Goal: Download file/media

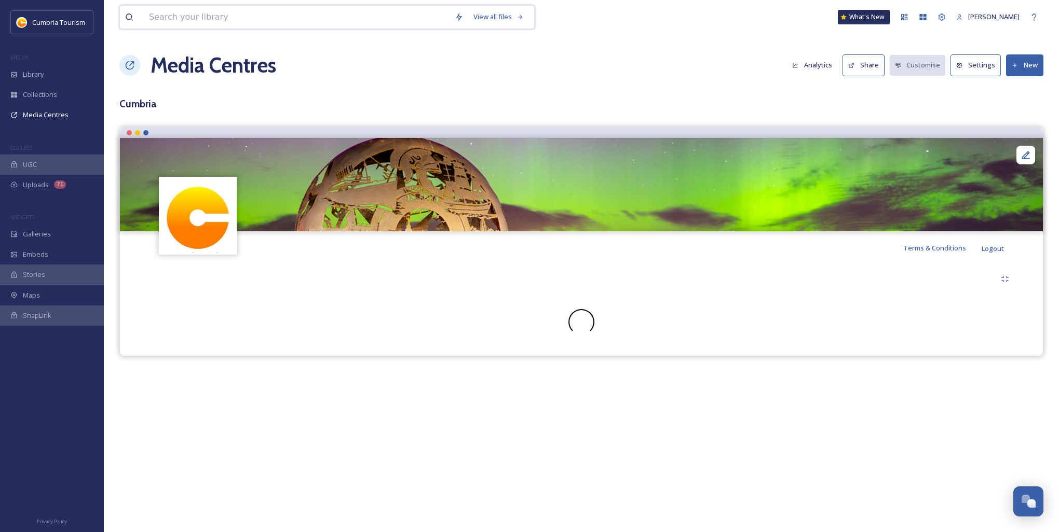
click at [218, 14] on input at bounding box center [297, 17] width 306 height 23
type input "stagecoach"
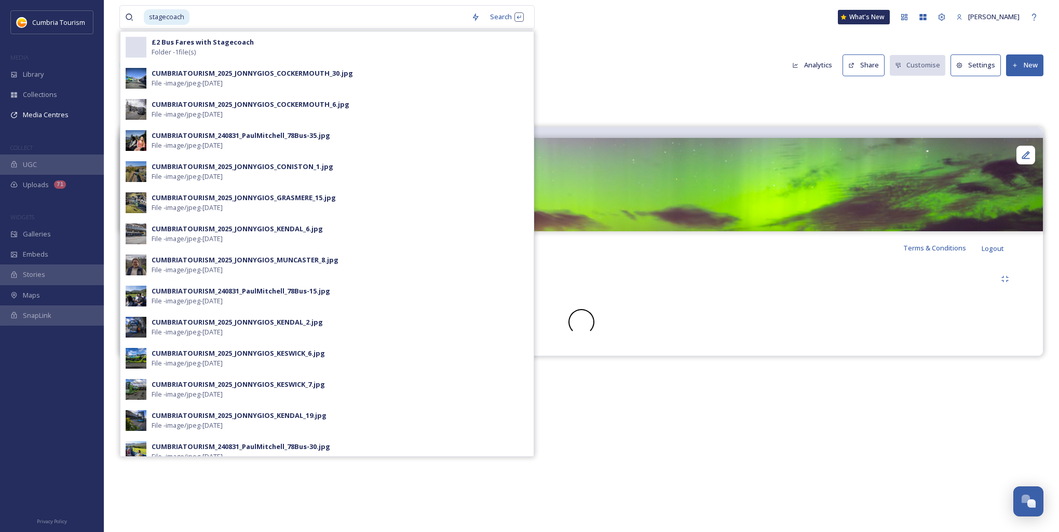
click at [590, 22] on div "stagecoach Search £2 Bus Fares with Stagecoach Folder - 1 file(s) CUMBRIATOURIS…" at bounding box center [362, 17] width 486 height 24
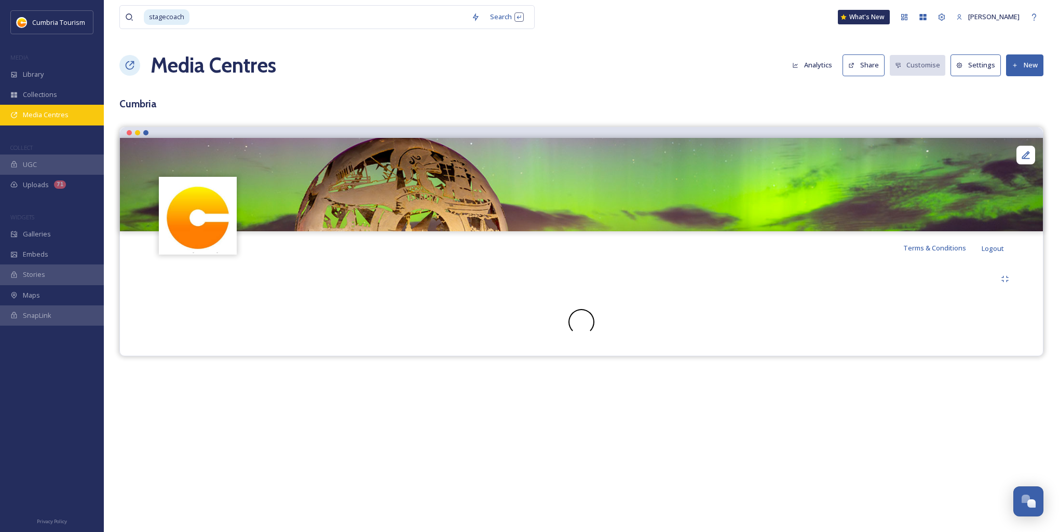
click at [45, 124] on div "Media Centres" at bounding box center [52, 115] width 104 height 20
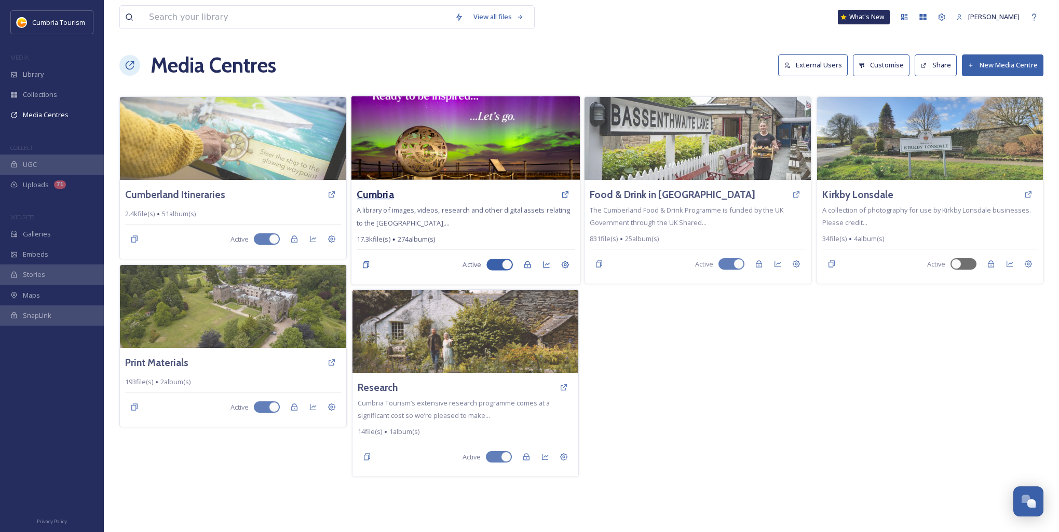
click at [389, 196] on h3 "Cumbria" at bounding box center [374, 194] width 37 height 15
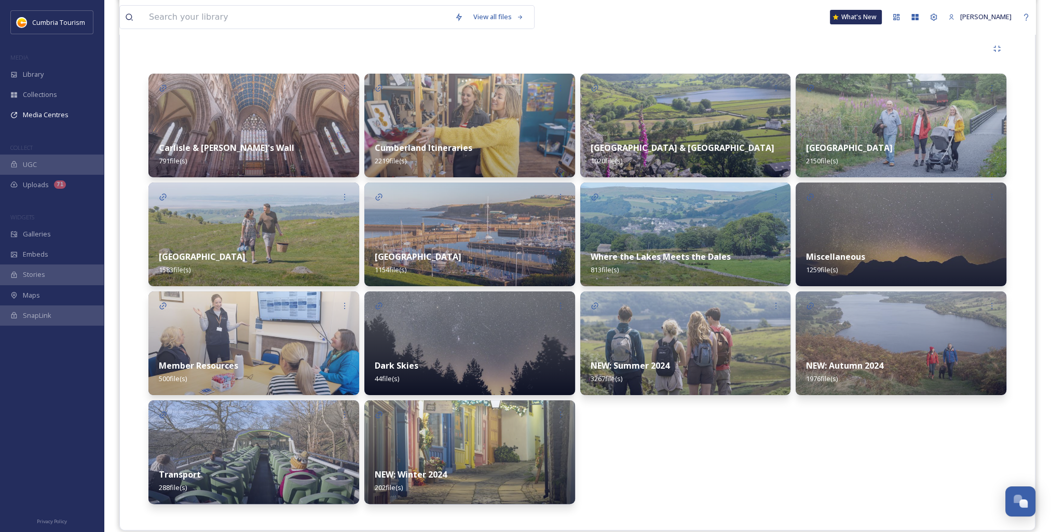
scroll to position [243, 0]
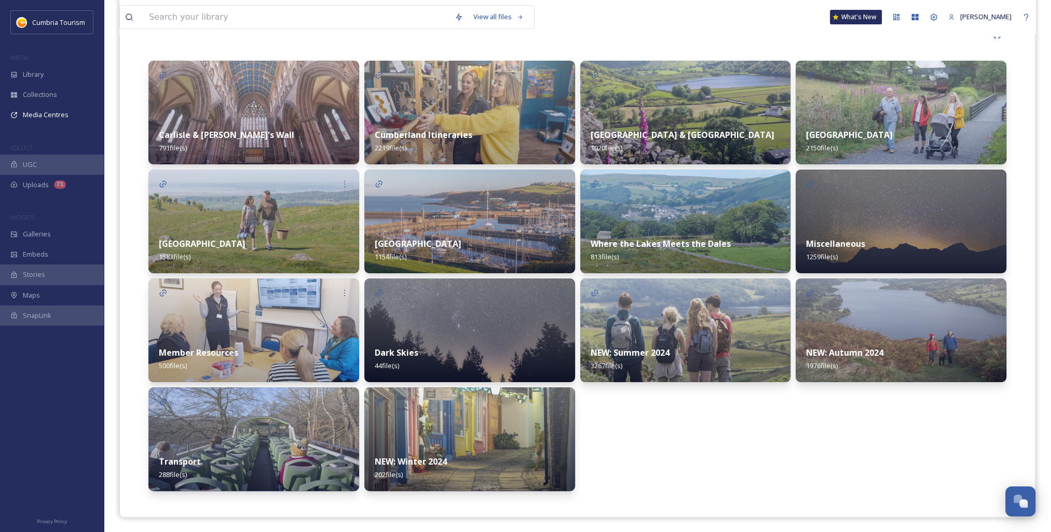
click at [176, 429] on img at bounding box center [253, 440] width 211 height 104
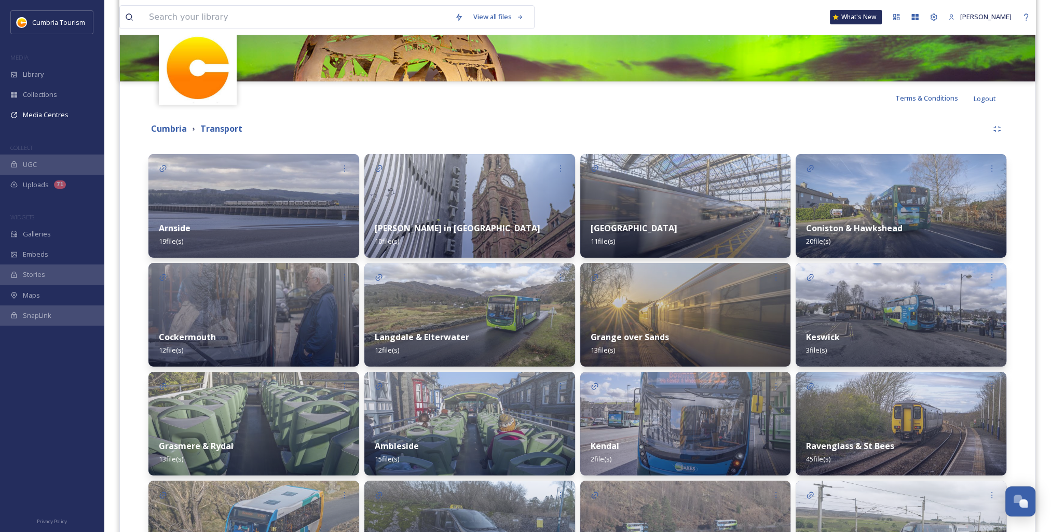
scroll to position [156, 0]
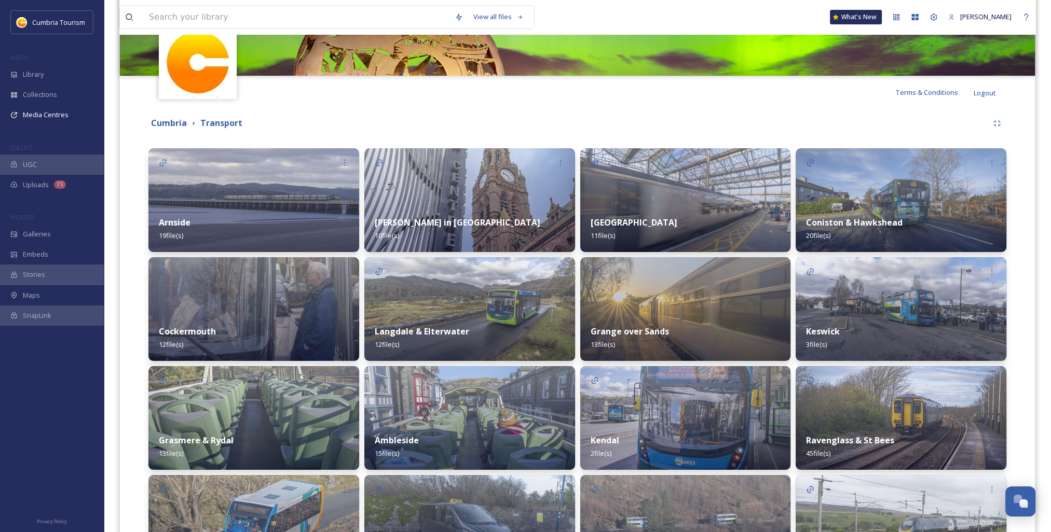
click at [896, 428] on div "Ravenglass & St Bees 45 file(s)" at bounding box center [901, 447] width 211 height 46
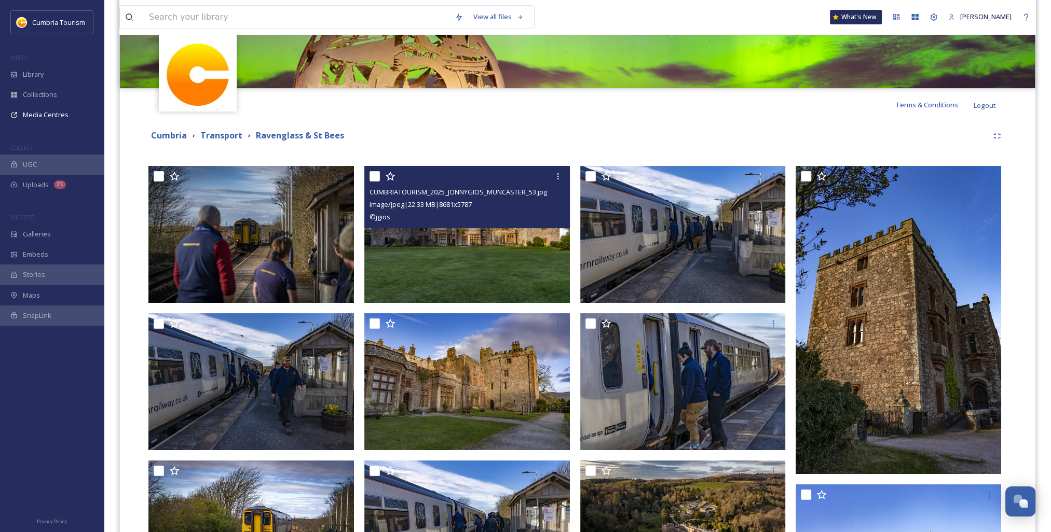
scroll to position [156, 0]
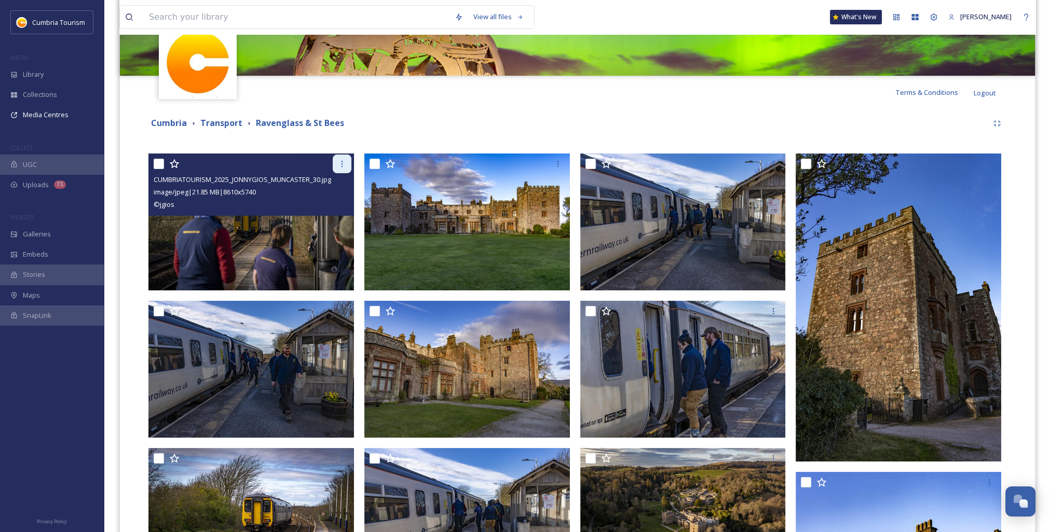
click at [345, 162] on icon at bounding box center [342, 164] width 8 height 8
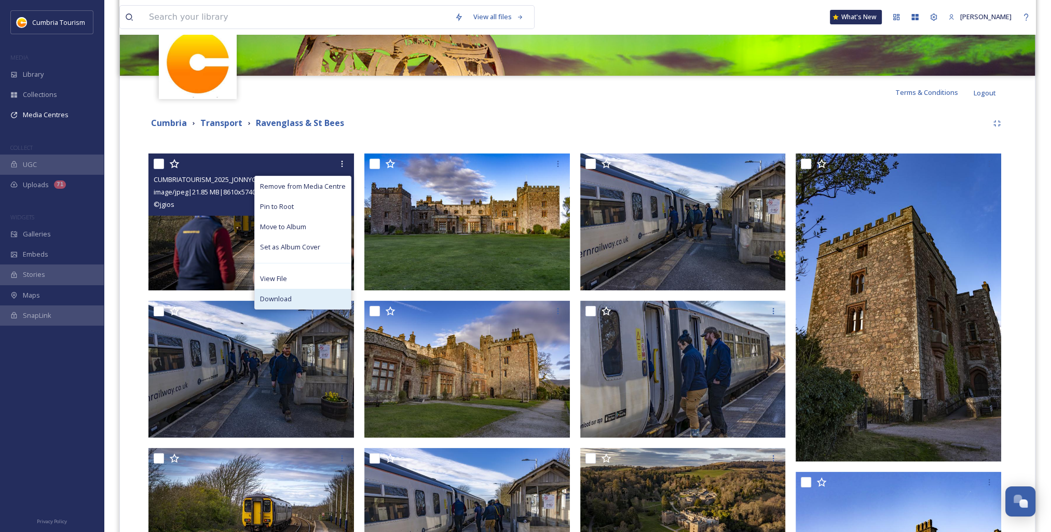
click at [293, 298] on div "Download" at bounding box center [303, 299] width 96 height 20
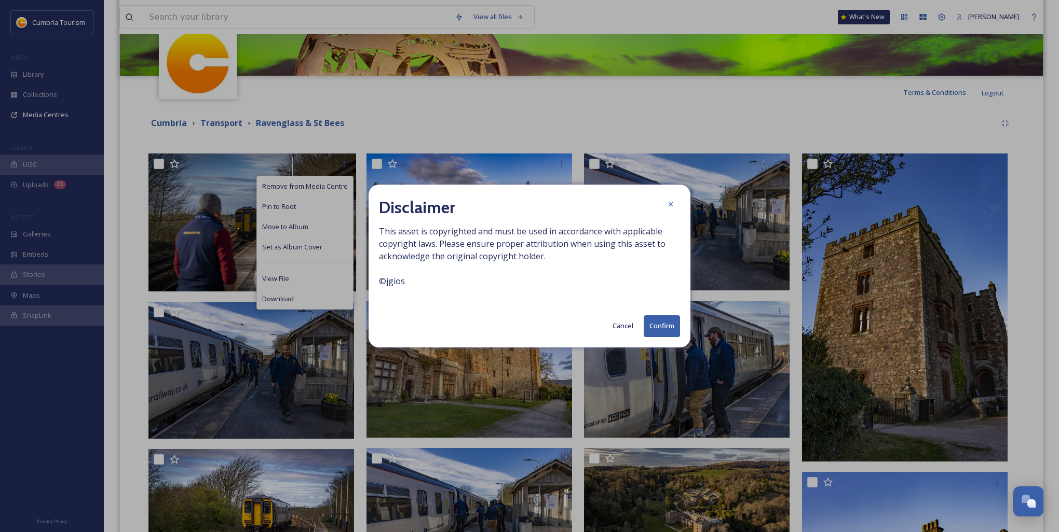
click at [668, 329] on button "Confirm" at bounding box center [662, 326] width 36 height 21
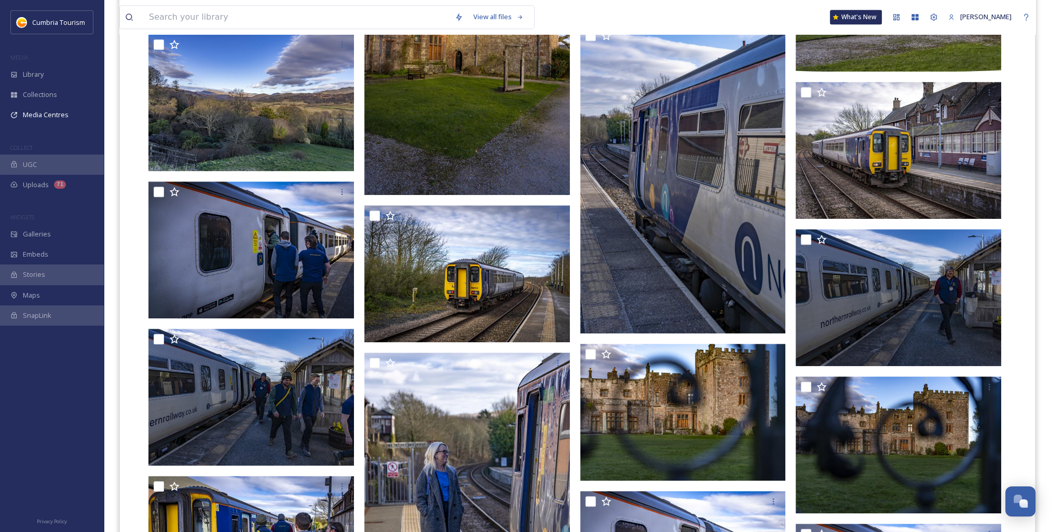
scroll to position [934, 0]
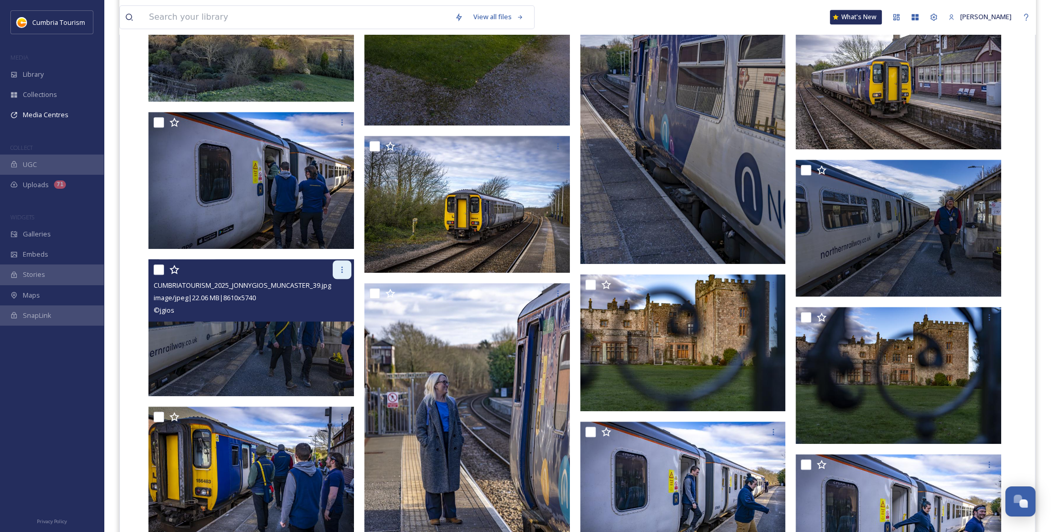
click at [336, 268] on div at bounding box center [342, 270] width 19 height 19
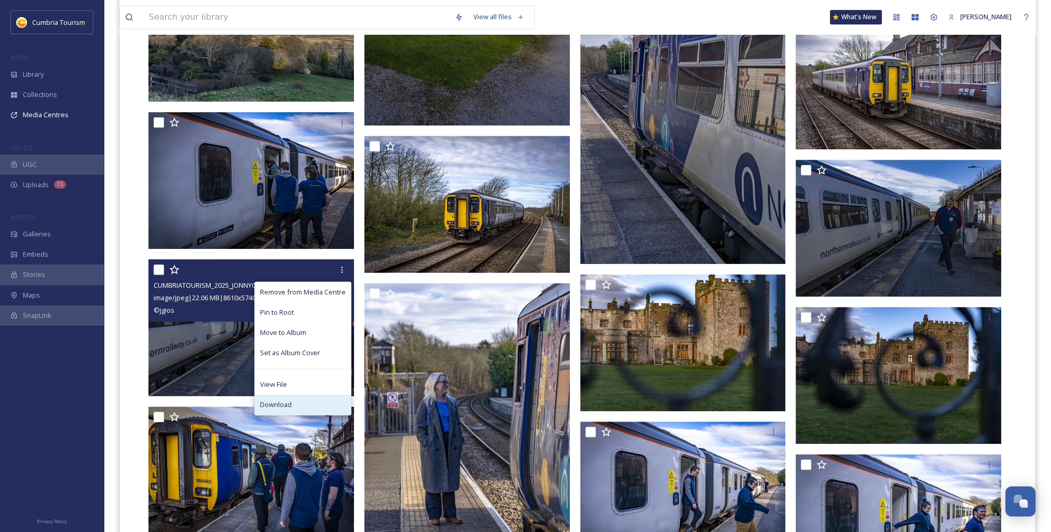
click at [291, 405] on span "Download" at bounding box center [276, 405] width 32 height 10
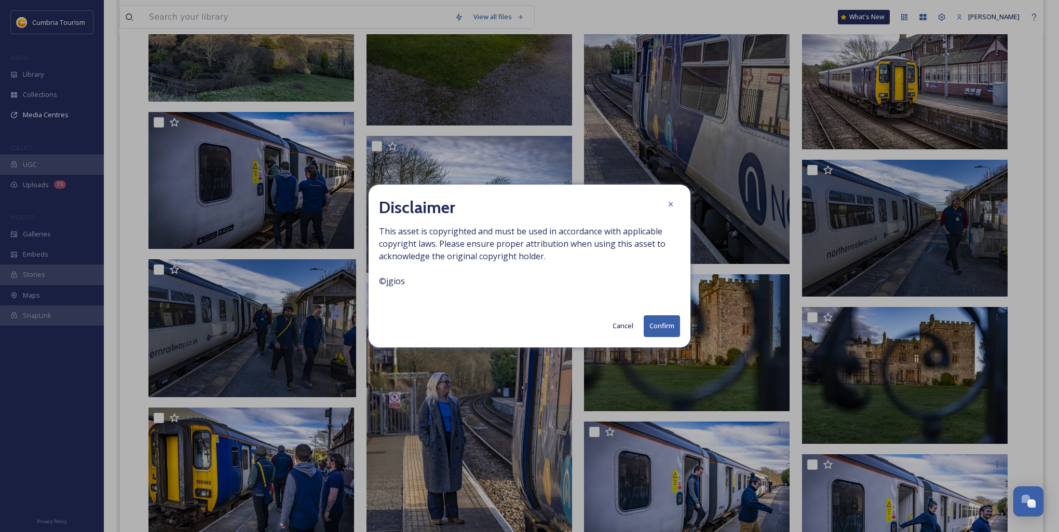
click at [667, 331] on button "Confirm" at bounding box center [662, 326] width 36 height 21
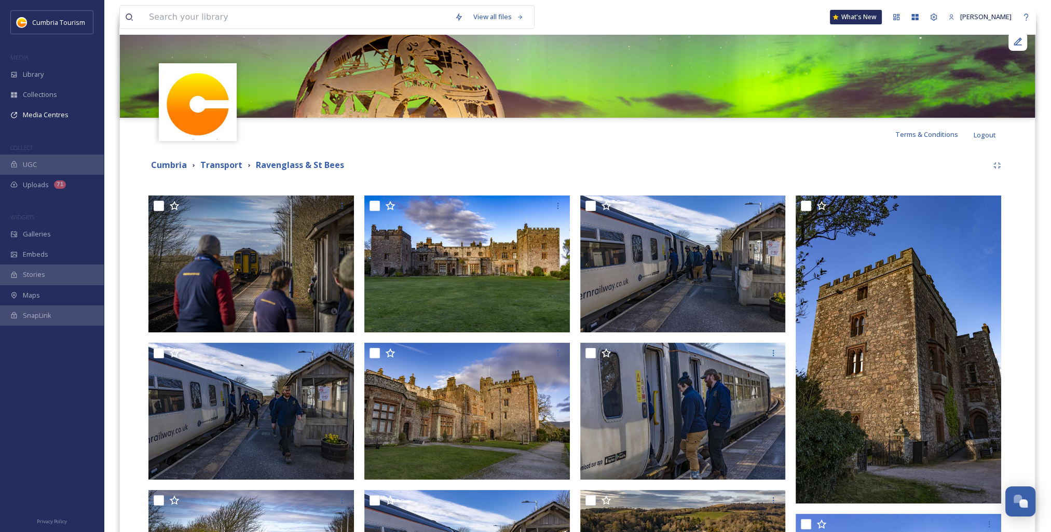
scroll to position [0, 0]
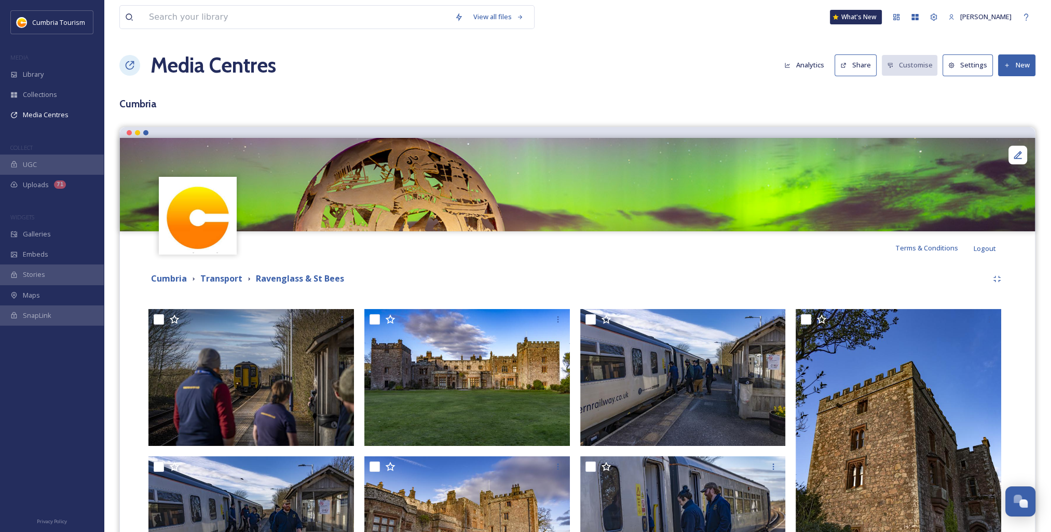
click at [587, 63] on div "Media Centres Analytics Share Customise Settings New" at bounding box center [577, 65] width 916 height 31
click at [225, 277] on strong "Transport" at bounding box center [221, 278] width 42 height 11
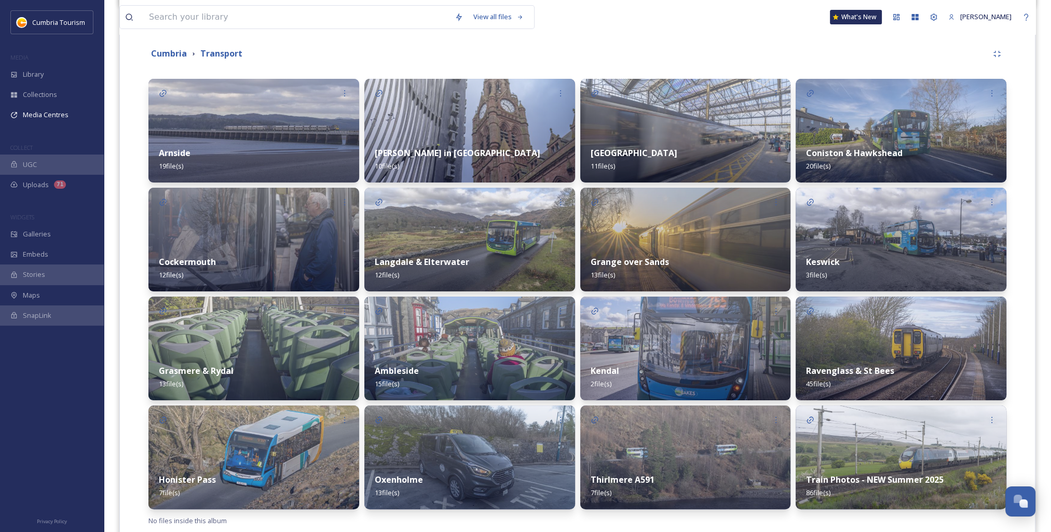
scroll to position [256, 0]
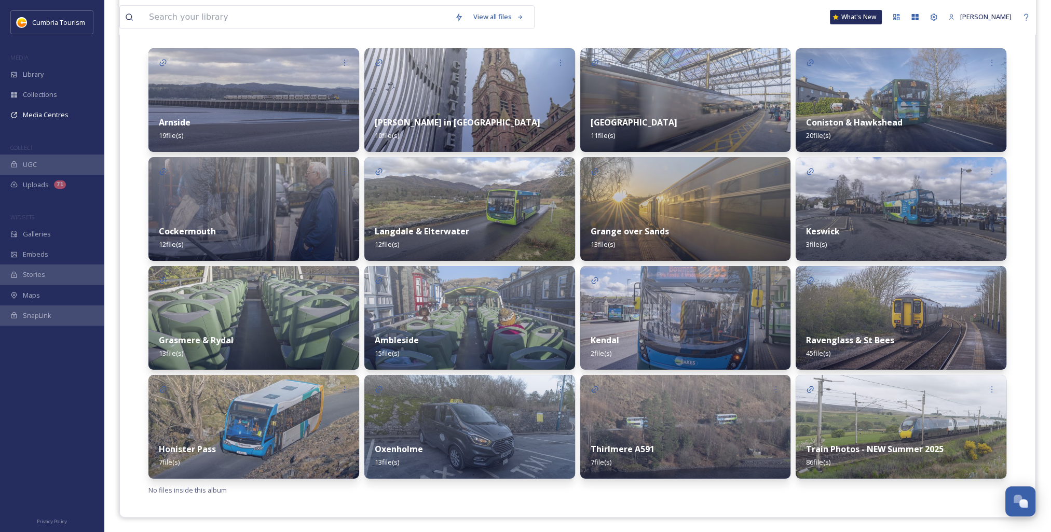
click at [470, 431] on img at bounding box center [469, 427] width 211 height 104
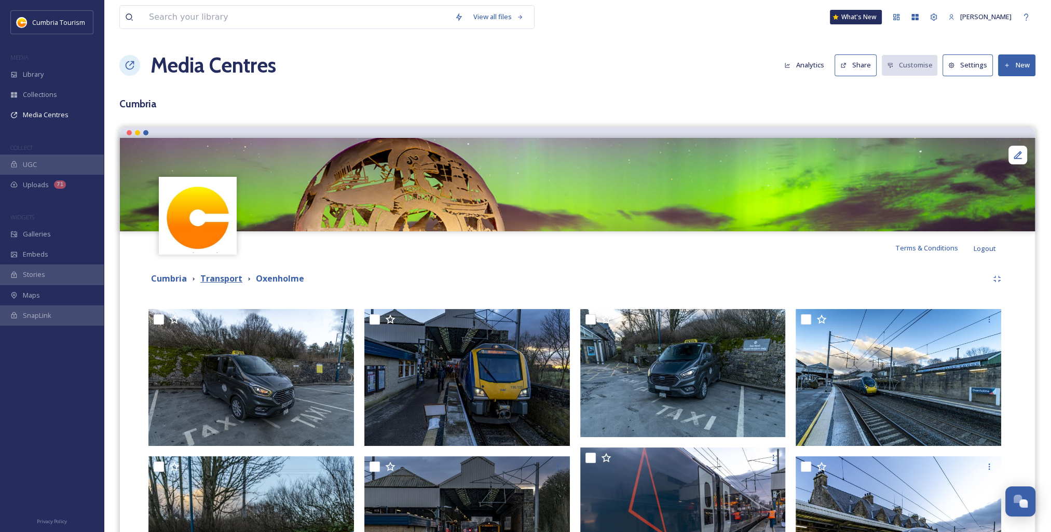
click at [223, 278] on strong "Transport" at bounding box center [221, 278] width 42 height 11
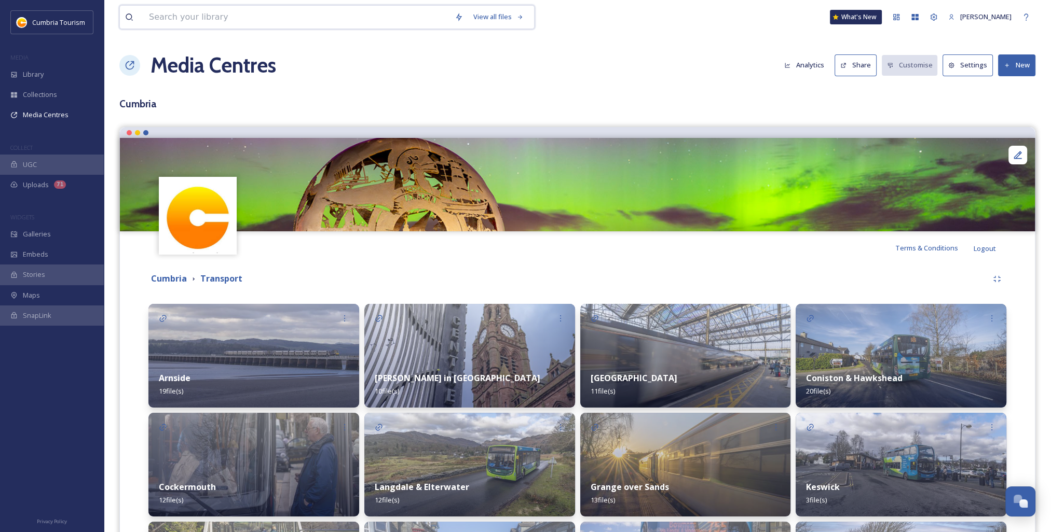
click at [294, 15] on input at bounding box center [297, 17] width 306 height 23
type input "center parcs"
click at [42, 70] on span "Library" at bounding box center [33, 75] width 21 height 10
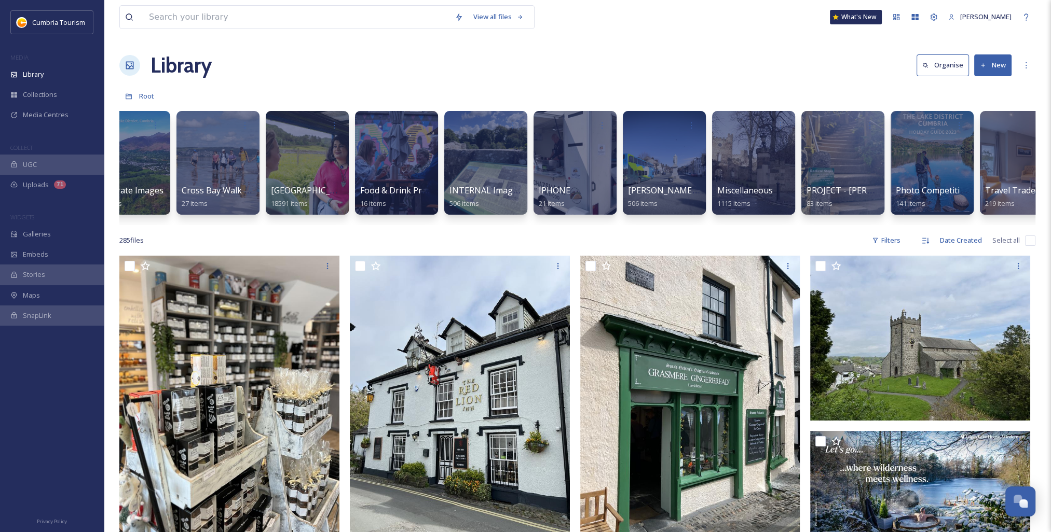
scroll to position [0, 400]
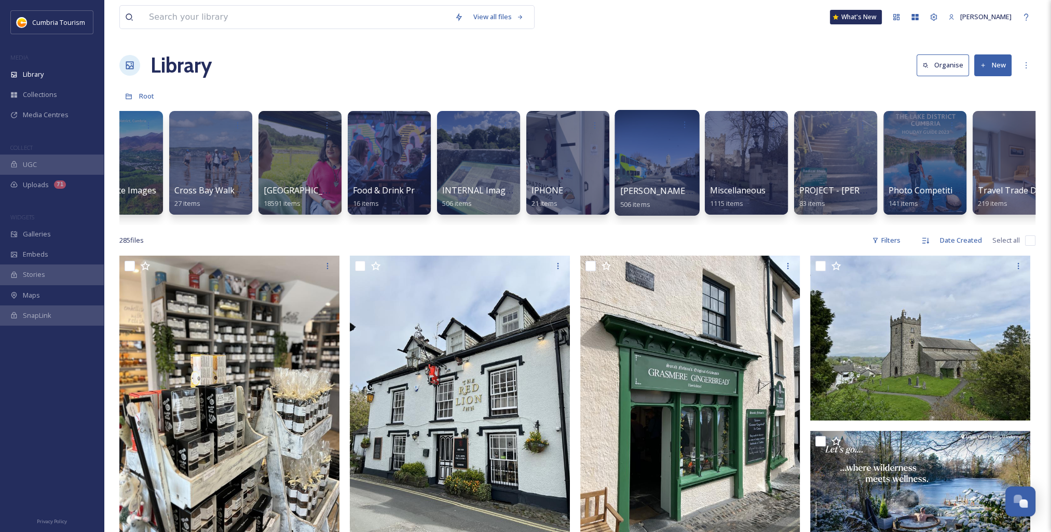
click at [649, 196] on span "[PERSON_NAME] Uploads" at bounding box center [671, 190] width 103 height 11
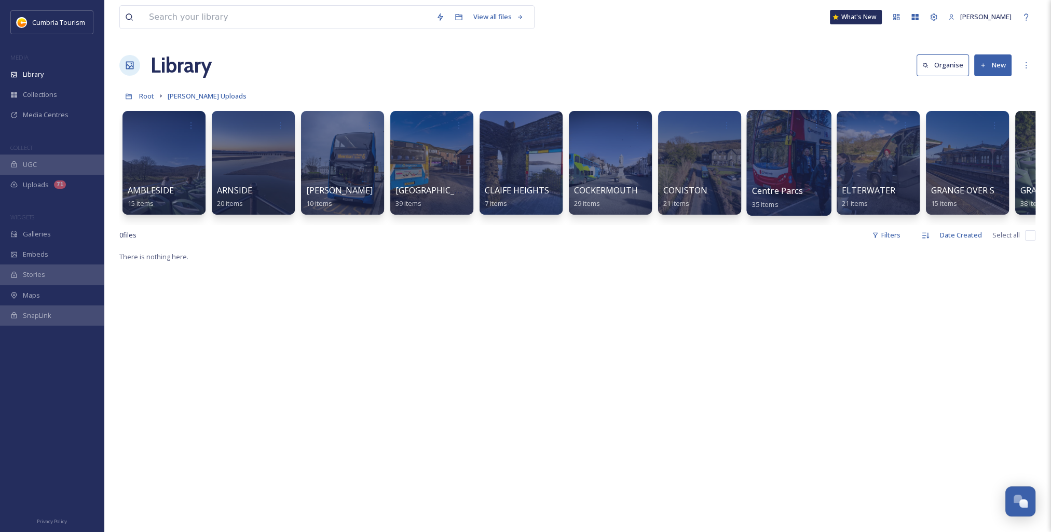
click at [764, 182] on div at bounding box center [788, 163] width 85 height 106
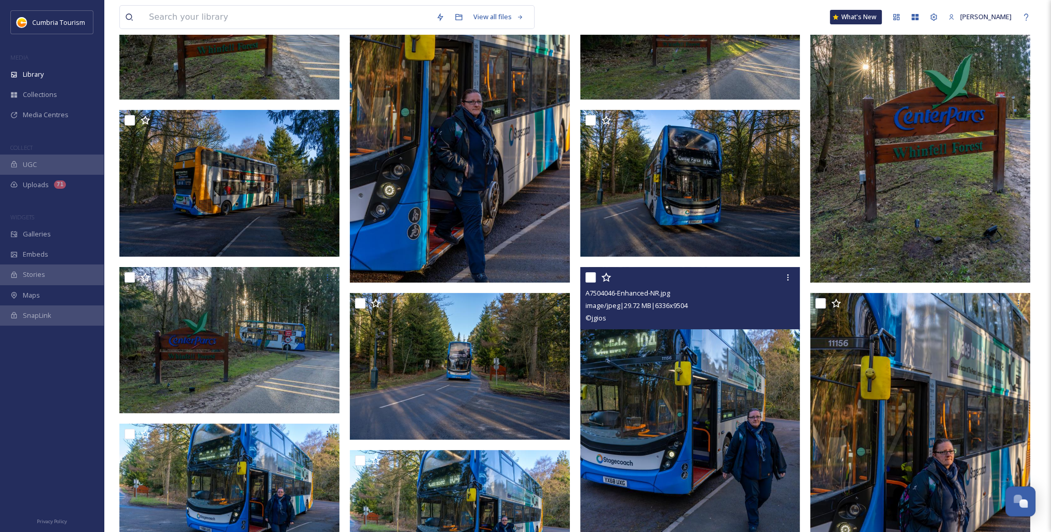
scroll to position [208, 0]
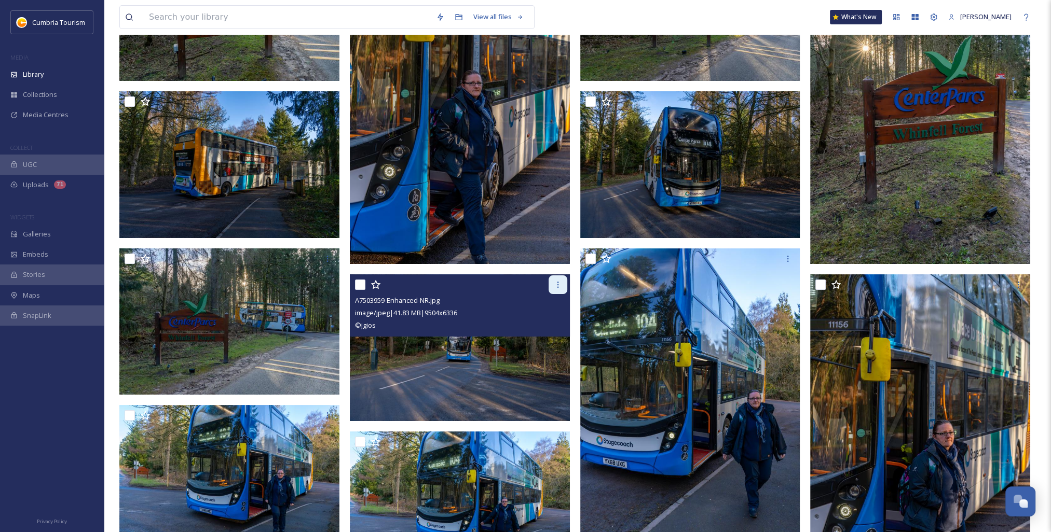
click at [557, 286] on icon at bounding box center [558, 285] width 8 height 8
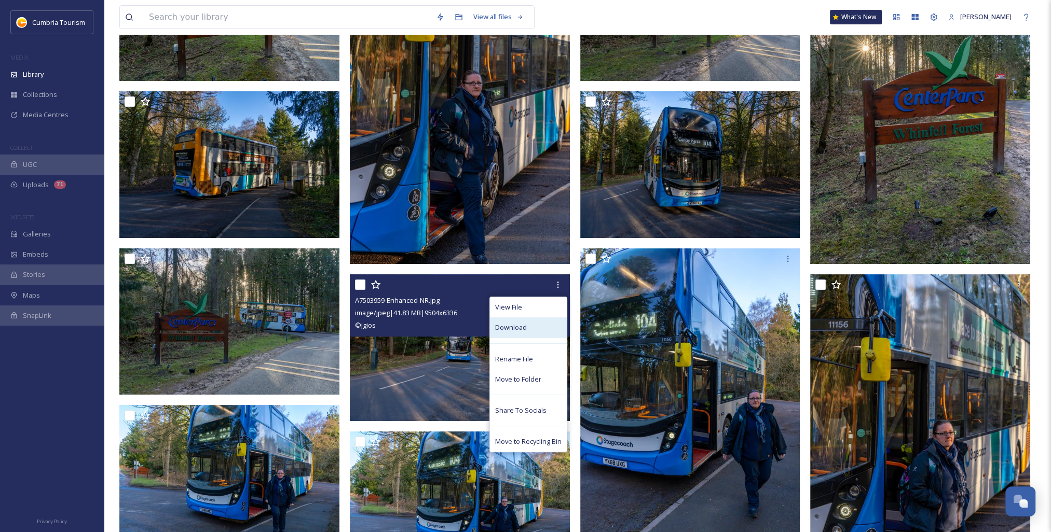
click at [527, 326] on div "Download" at bounding box center [528, 328] width 77 height 20
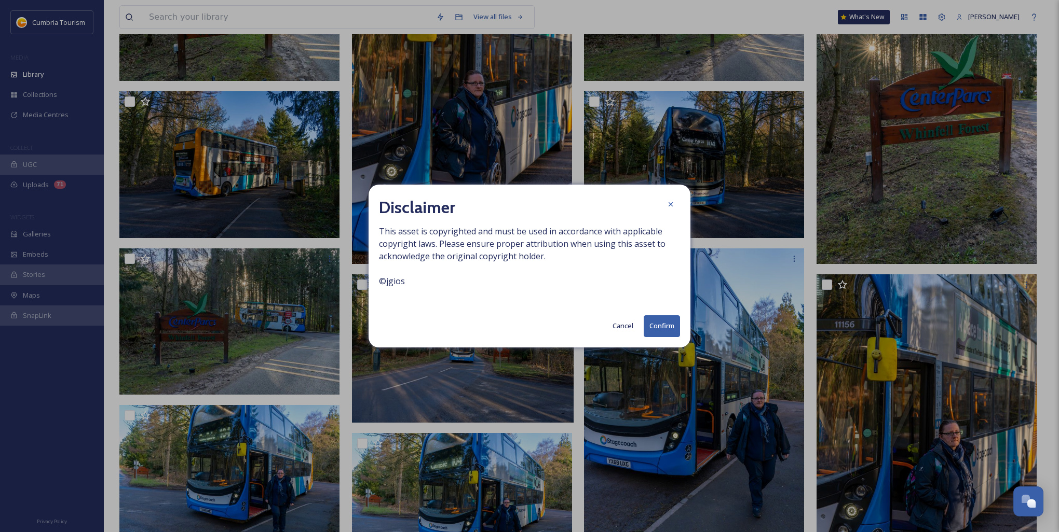
click at [662, 329] on button "Confirm" at bounding box center [662, 326] width 36 height 21
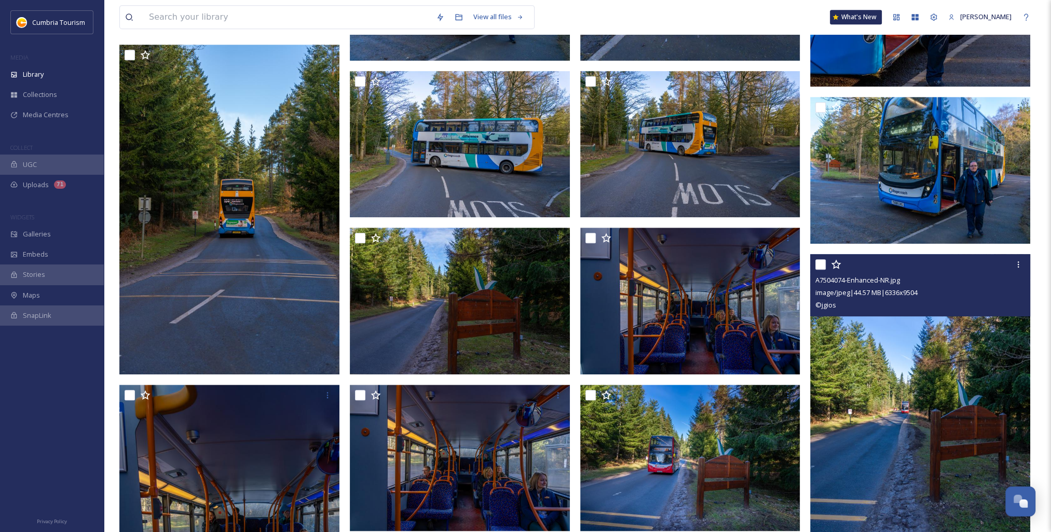
scroll to position [727, 0]
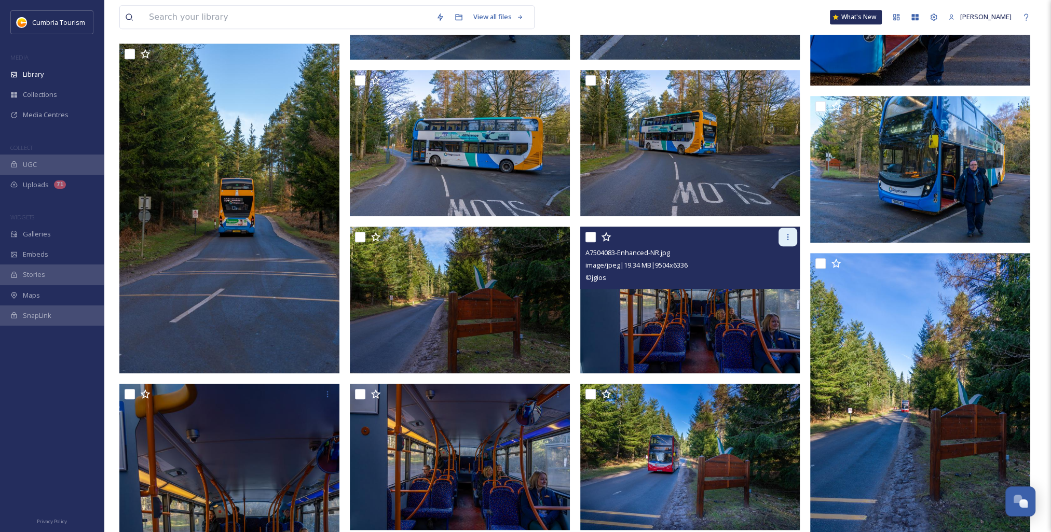
click at [790, 239] on icon at bounding box center [788, 237] width 8 height 8
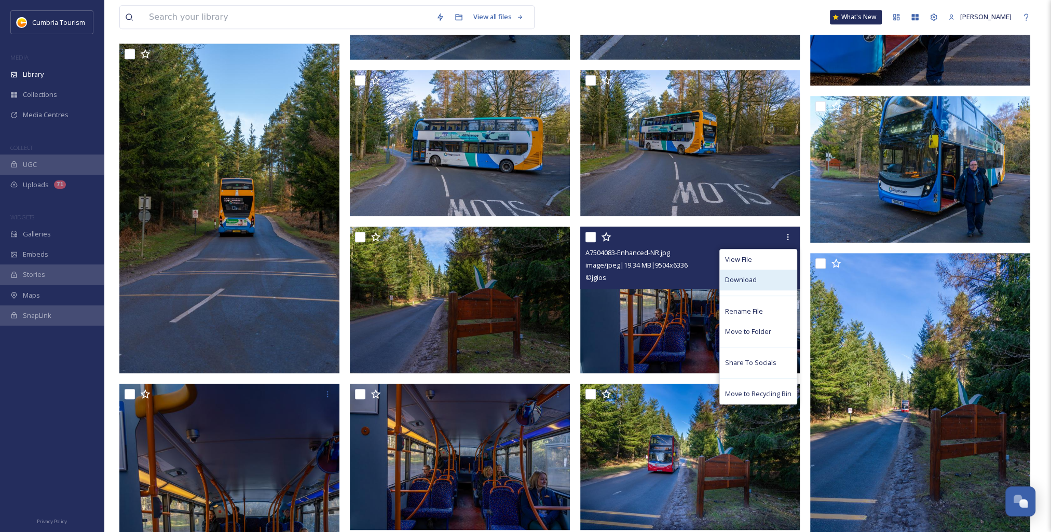
click at [751, 281] on span "Download" at bounding box center [741, 280] width 32 height 10
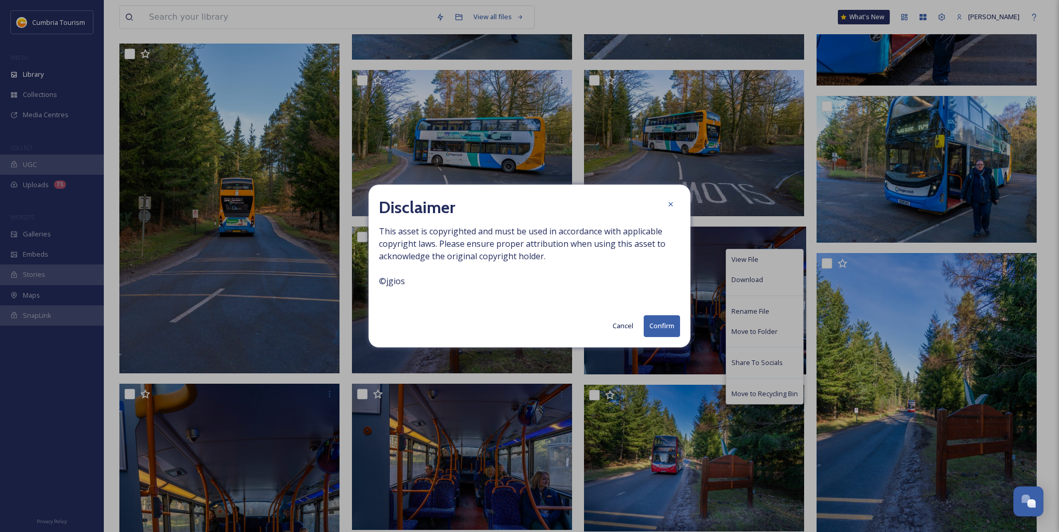
click at [661, 323] on button "Confirm" at bounding box center [662, 326] width 36 height 21
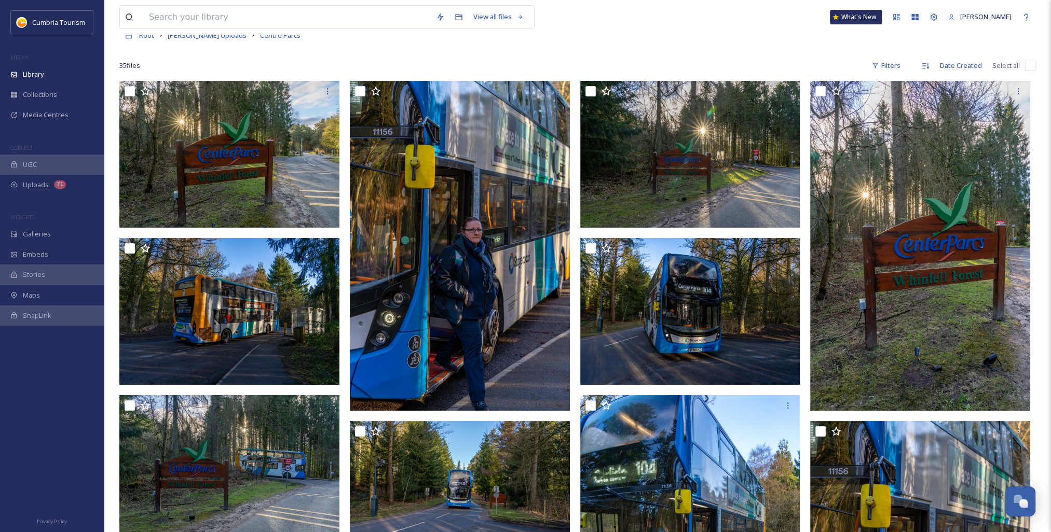
scroll to position [0, 0]
